Goal: Navigation & Orientation: Understand site structure

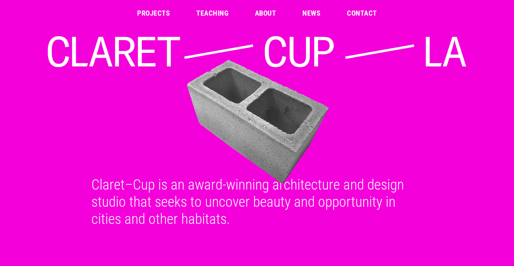
click at [152, 10] on link "Projects" at bounding box center [153, 13] width 33 height 7
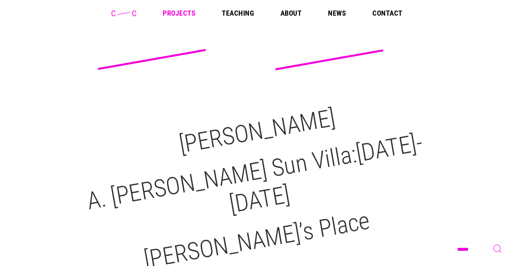
click at [240, 15] on link "Teaching" at bounding box center [238, 13] width 32 height 7
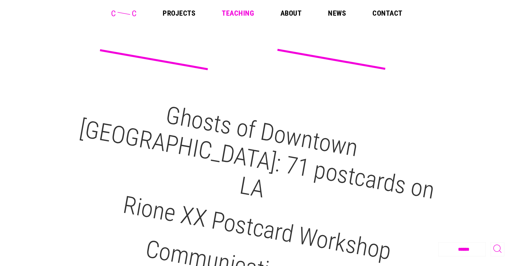
click at [293, 13] on link "About" at bounding box center [290, 13] width 21 height 7
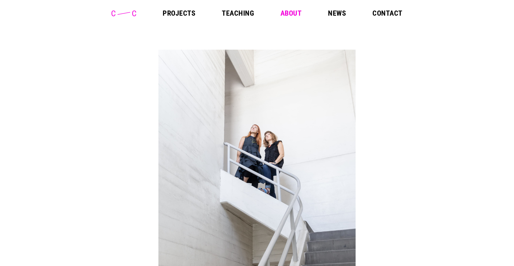
click at [118, 14] on icon at bounding box center [123, 14] width 25 height 6
